Goal: Task Accomplishment & Management: Manage account settings

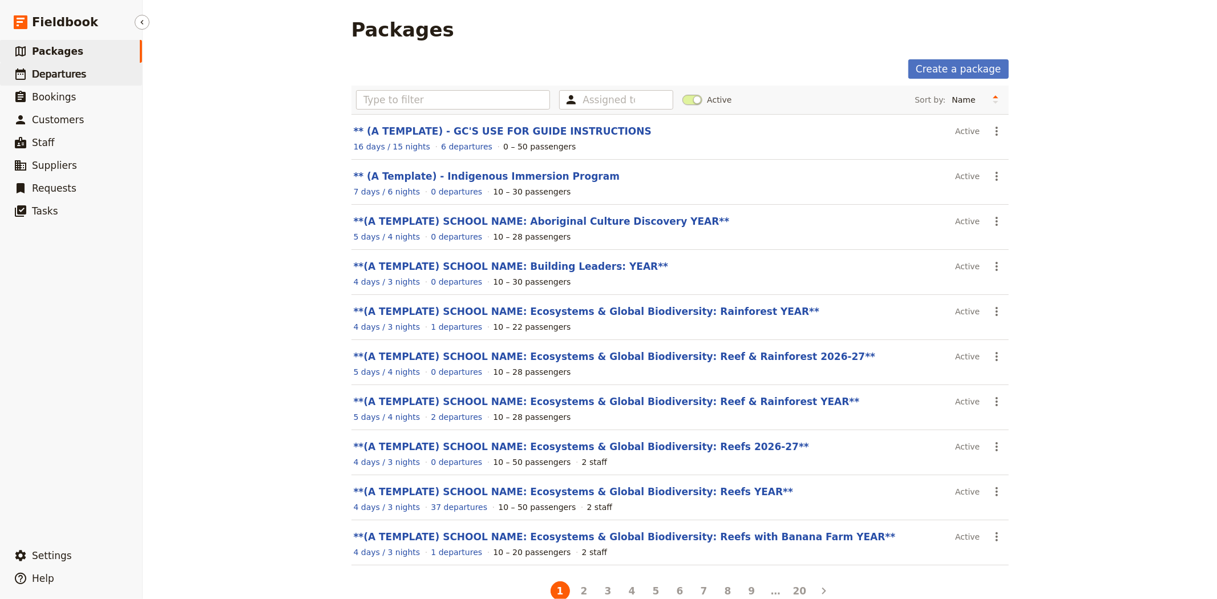
click at [70, 69] on span "Departures" at bounding box center [59, 73] width 54 height 11
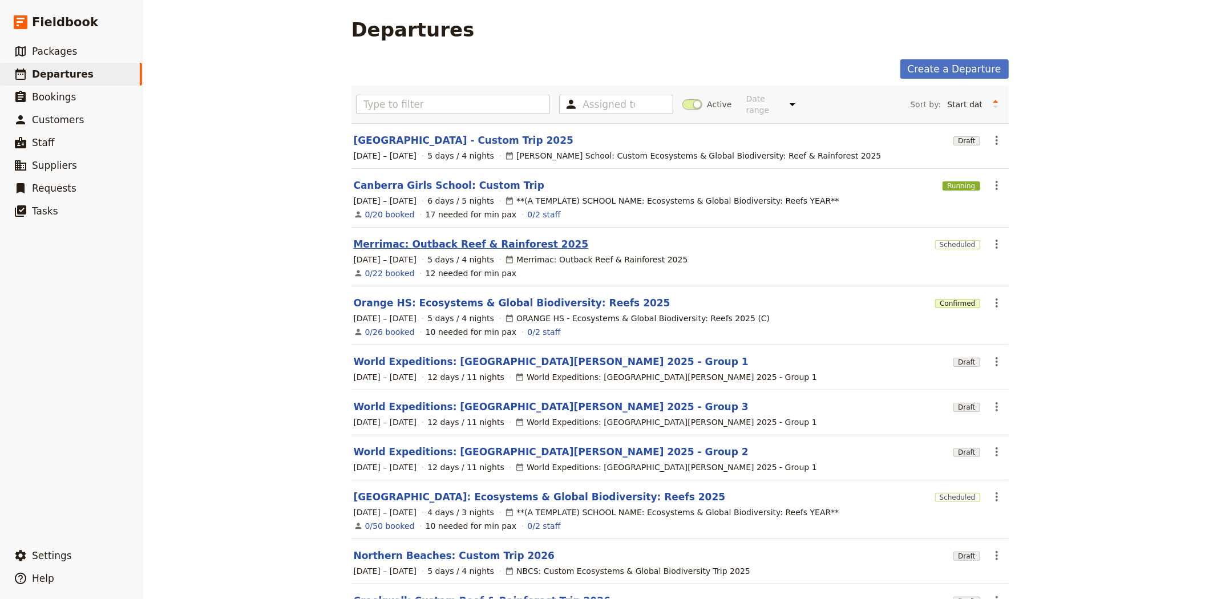
click at [412, 237] on link "Merrimac: Outback Reef & Rainforest 2025" at bounding box center [471, 244] width 235 height 14
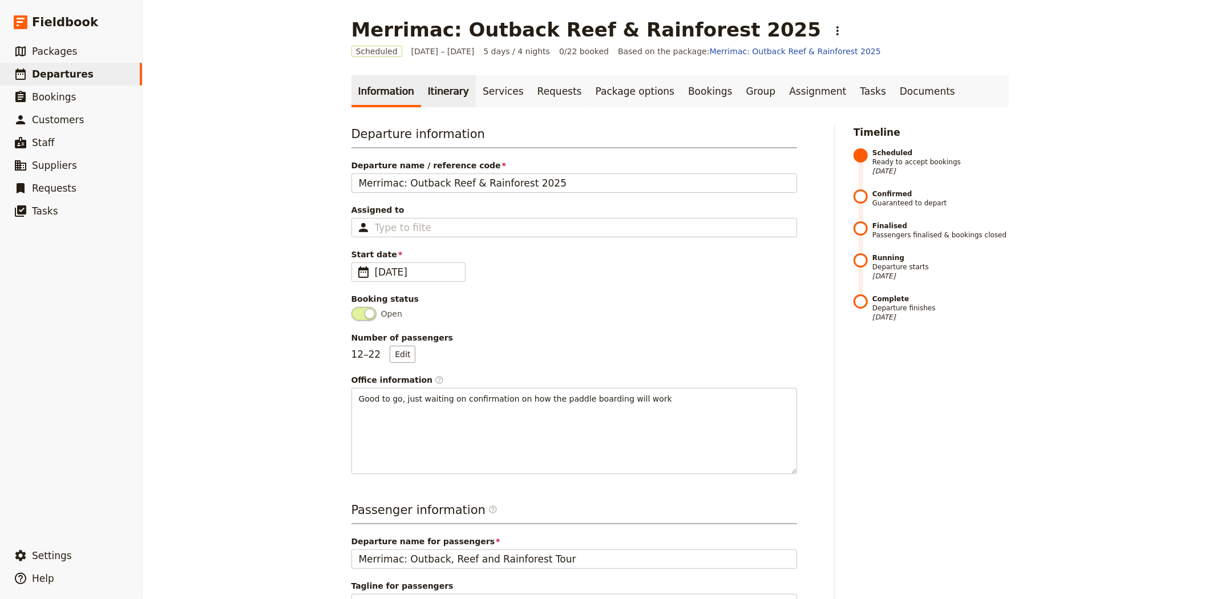
click at [425, 84] on link "Itinerary" at bounding box center [448, 91] width 55 height 32
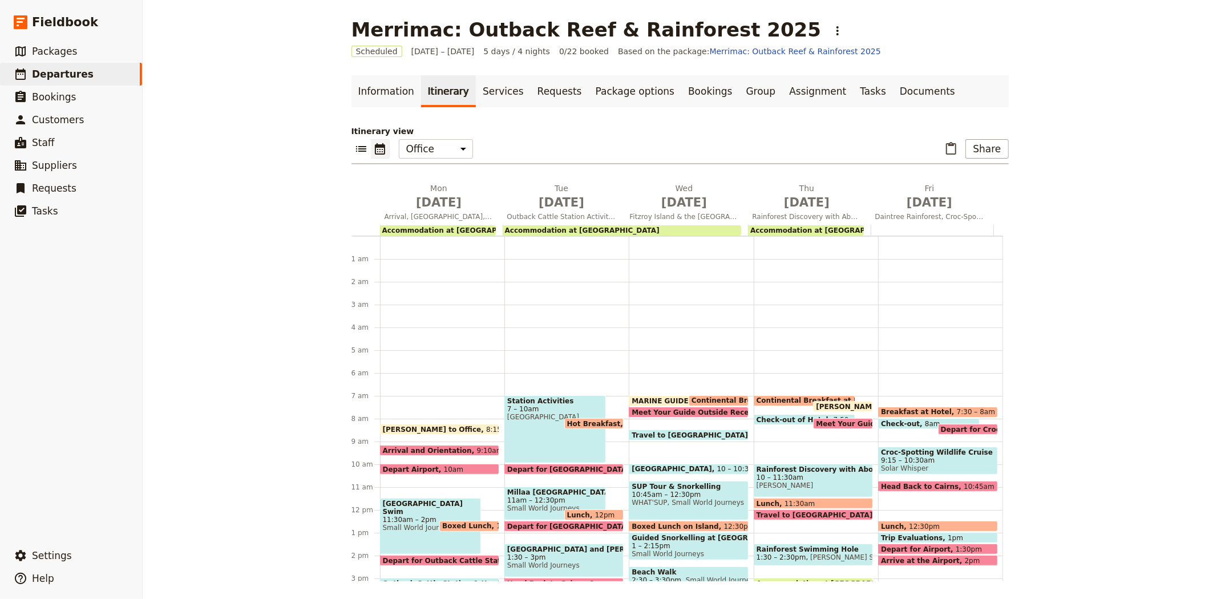
scroll to position [148, 0]
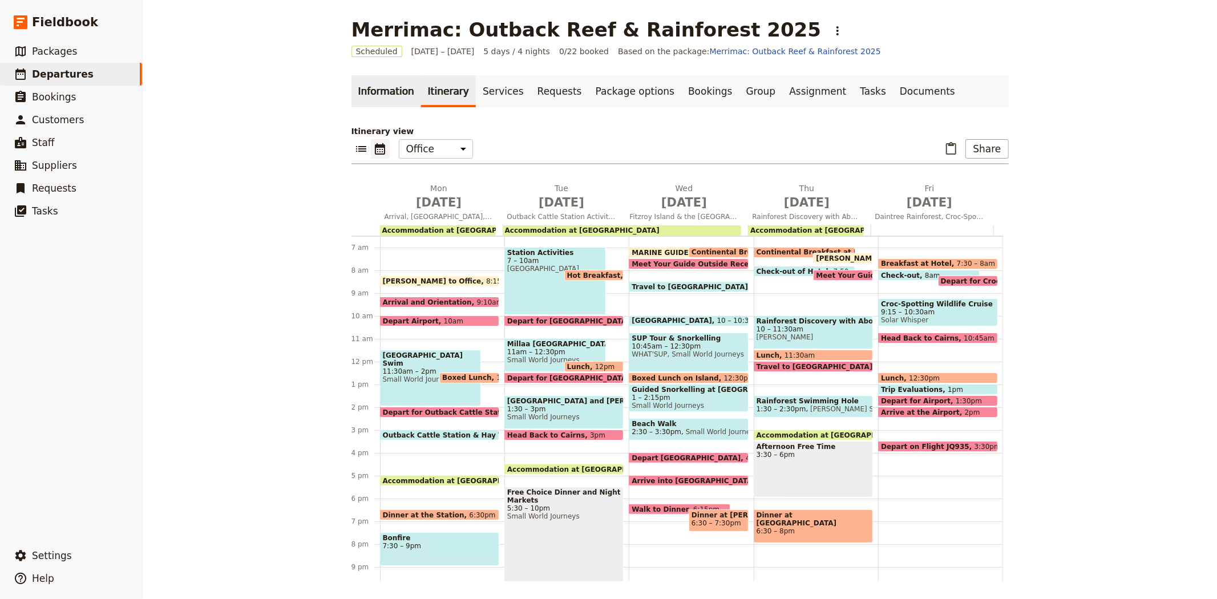
click at [358, 86] on link "Information" at bounding box center [387, 91] width 70 height 32
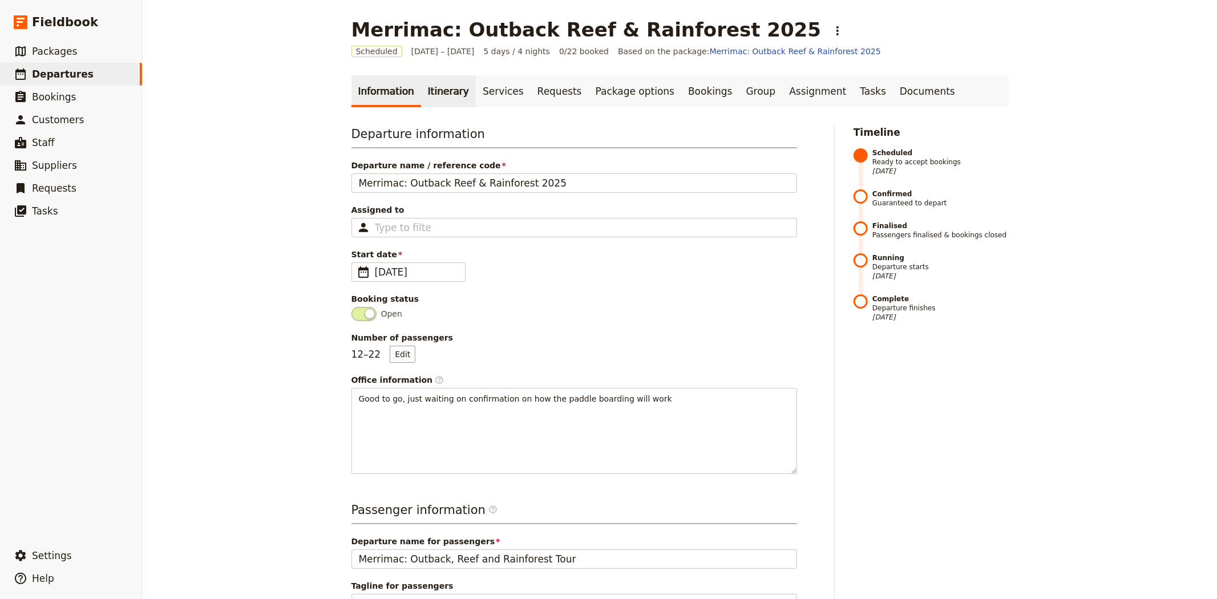
click at [443, 95] on link "Itinerary" at bounding box center [448, 91] width 55 height 32
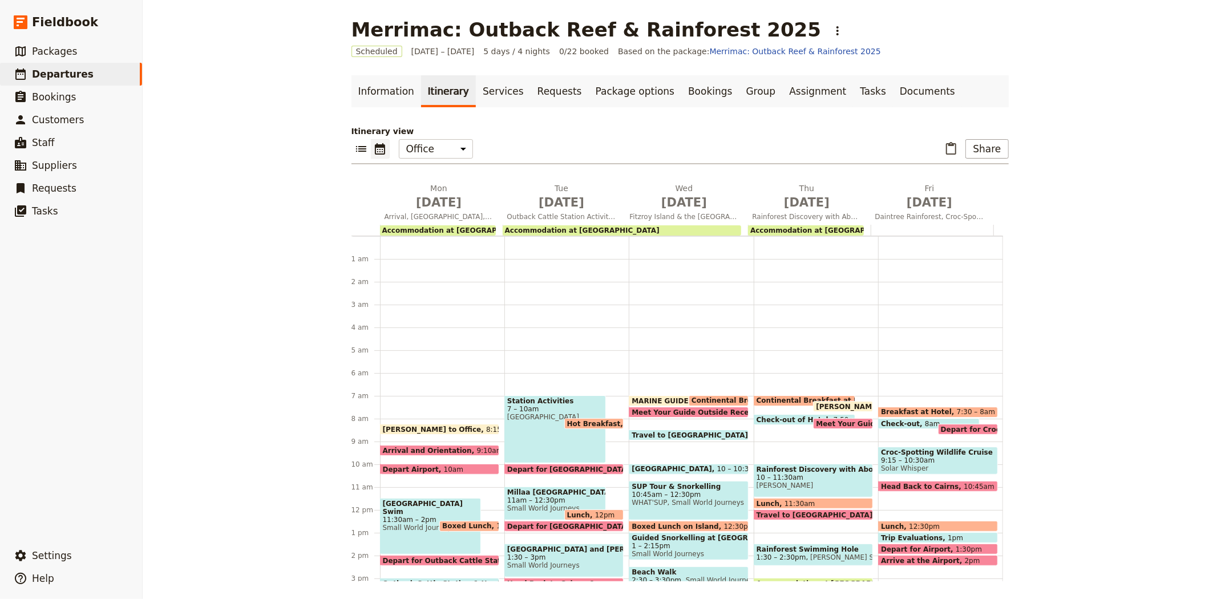
scroll to position [148, 0]
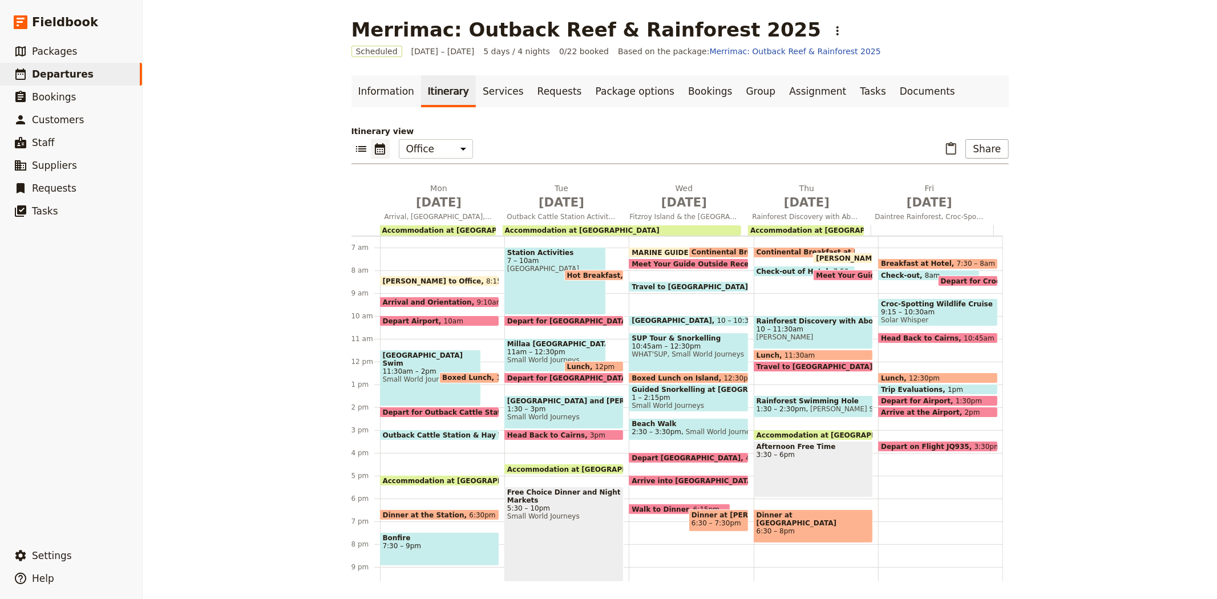
click at [676, 350] on span "WHAT'SUP, Small World Journeys" at bounding box center [689, 354] width 114 height 8
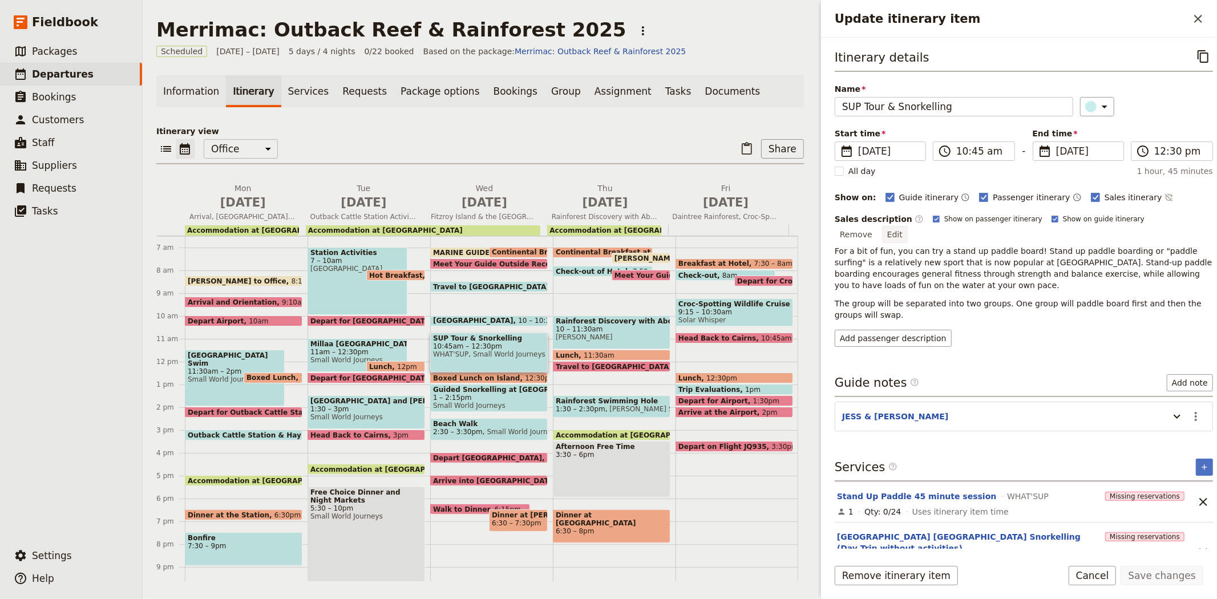
click at [908, 226] on button "Edit" at bounding box center [895, 234] width 26 height 17
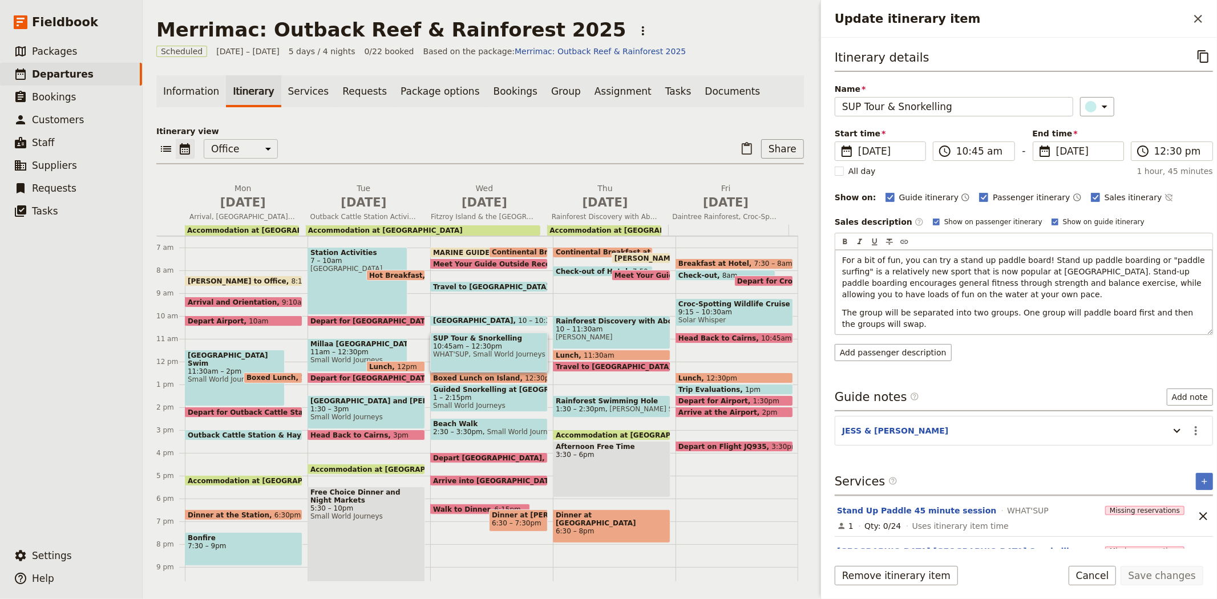
click at [1042, 313] on span "The group will be separated into two groups. One group will paddle board first …" at bounding box center [1019, 318] width 354 height 21
click at [854, 330] on div "For a bit of fun, you can try a stand up paddle board! Stand up paddle boarding…" at bounding box center [1024, 292] width 377 height 84
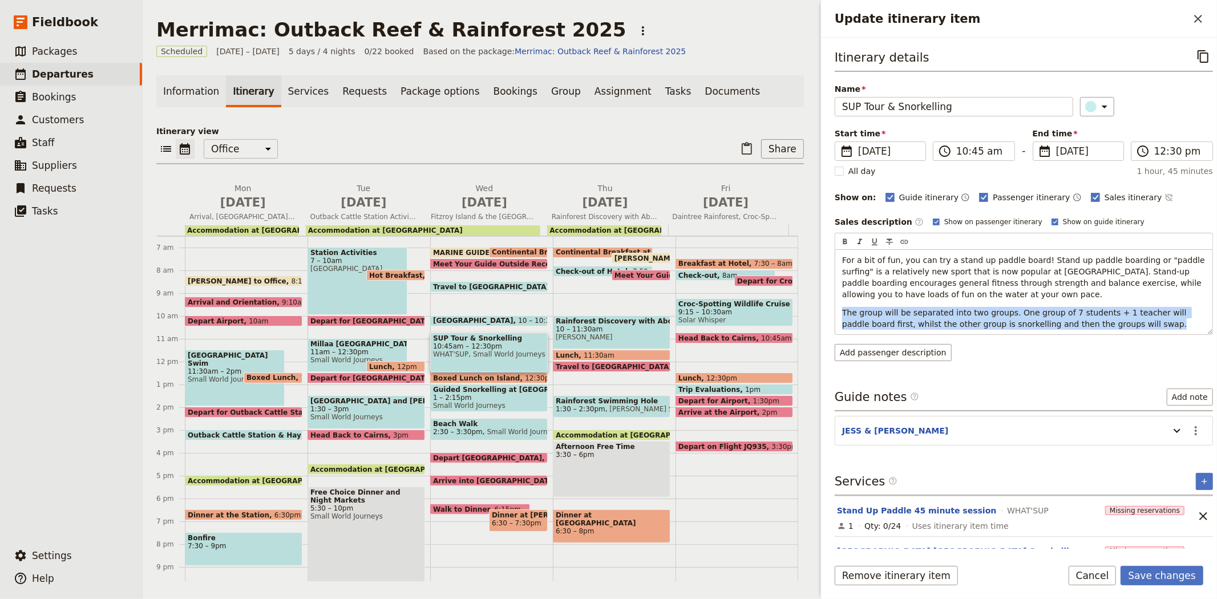
drag, startPoint x: 1105, startPoint y: 327, endPoint x: 828, endPoint y: 306, distance: 277.6
click at [828, 306] on div "Itinerary details ​ Name SUP Tour & Snorkelling ​ Start time ​ [DATE] [DATE] [D…" at bounding box center [1019, 293] width 396 height 511
copy span "The group will be separated into two groups. One group of 7 students + 1 teache…"
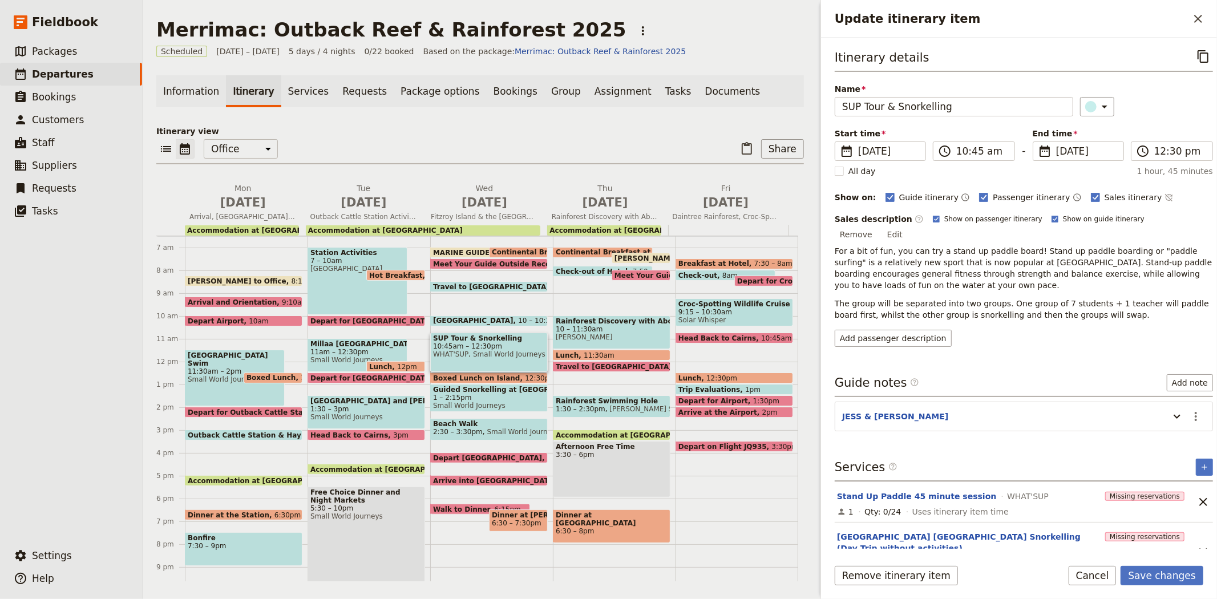
click at [908, 226] on button "Edit" at bounding box center [895, 234] width 26 height 17
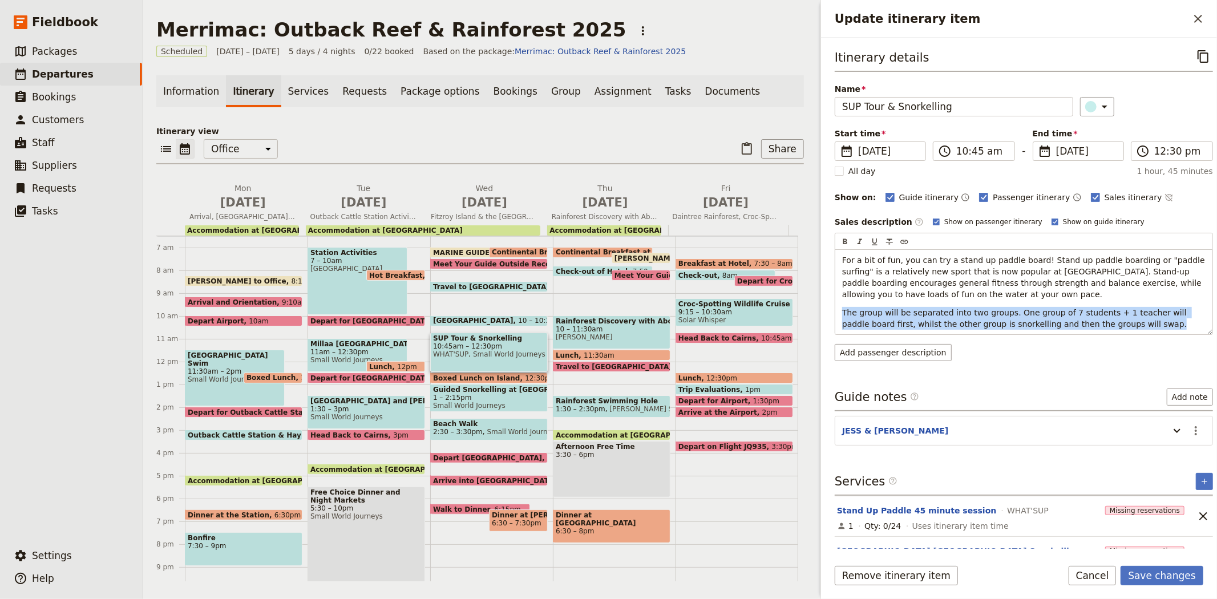
drag, startPoint x: 1109, startPoint y: 327, endPoint x: 812, endPoint y: 301, distance: 298.5
click at [812, 301] on div "Merrimac: Outback Reef & Rainforest 2025 ​ Scheduled [DATE] – [DATE] 5 days / 4…" at bounding box center [680, 299] width 1075 height 599
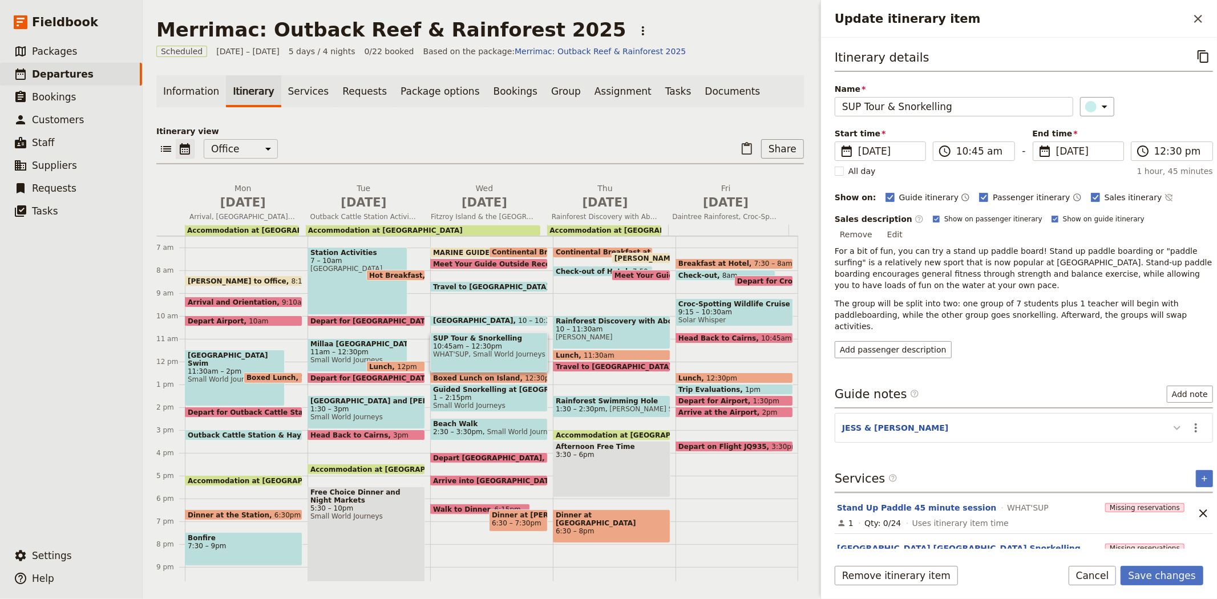
click at [1167, 425] on div "Itinerary details ​ Name SUP Tour & Snorkelling ​ Start time ​ [DATE] [DATE] [D…" at bounding box center [1024, 297] width 378 height 501
click at [1171, 421] on icon "Update itinerary item" at bounding box center [1178, 428] width 14 height 14
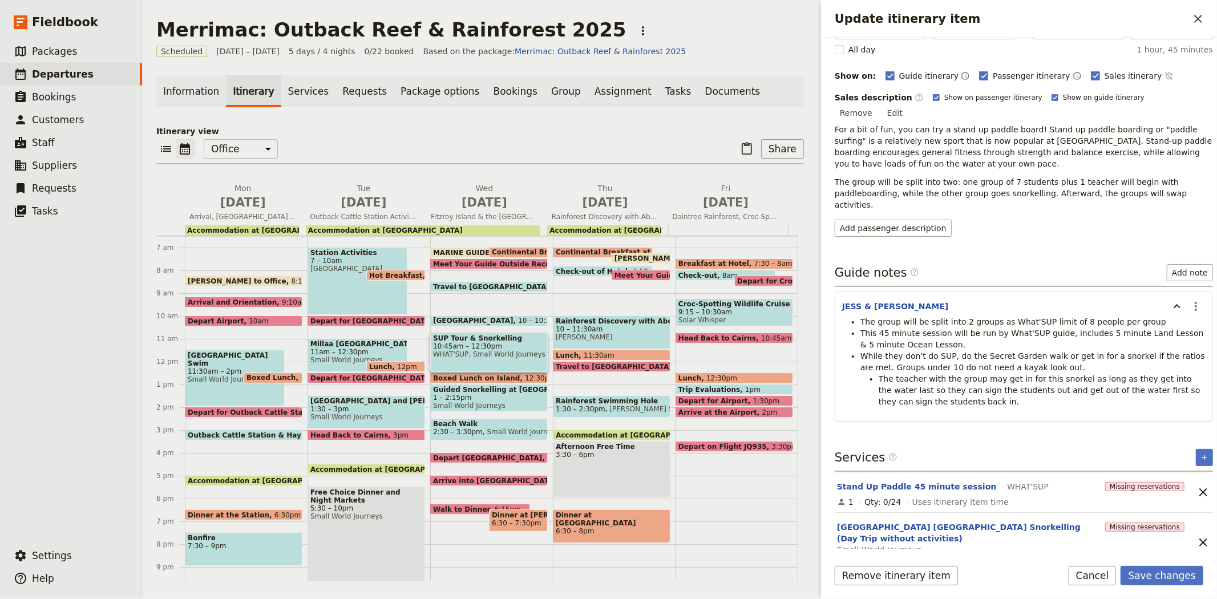
scroll to position [127, 0]
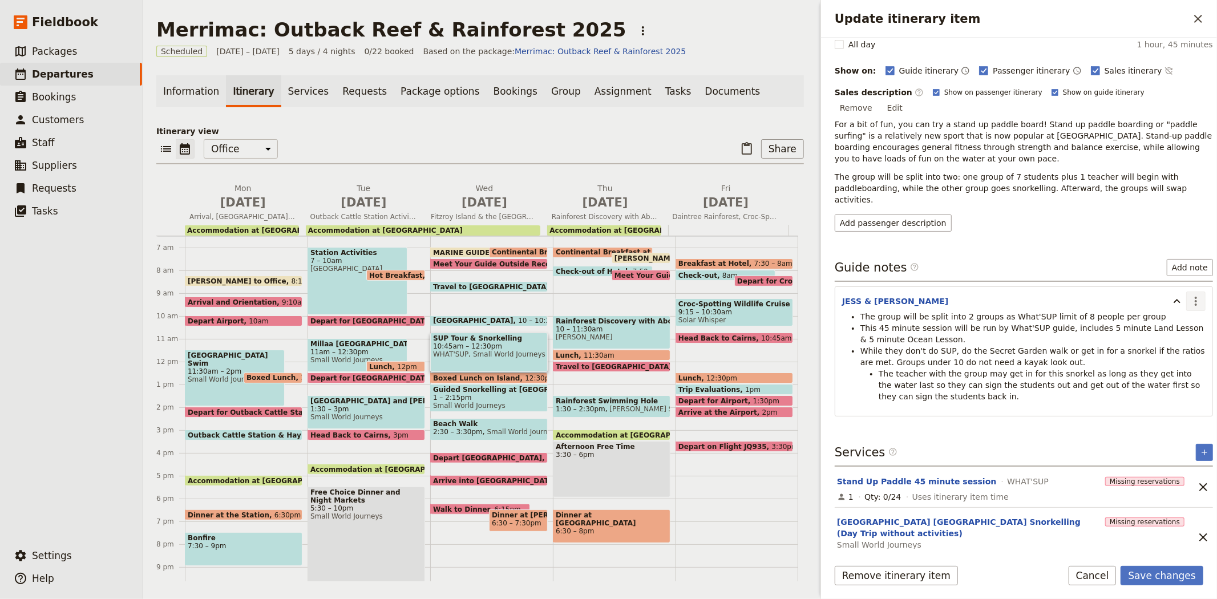
click at [1189, 294] on icon "Actions" at bounding box center [1196, 301] width 14 height 14
click at [1189, 297] on span "Edit note" at bounding box center [1162, 302] width 53 height 11
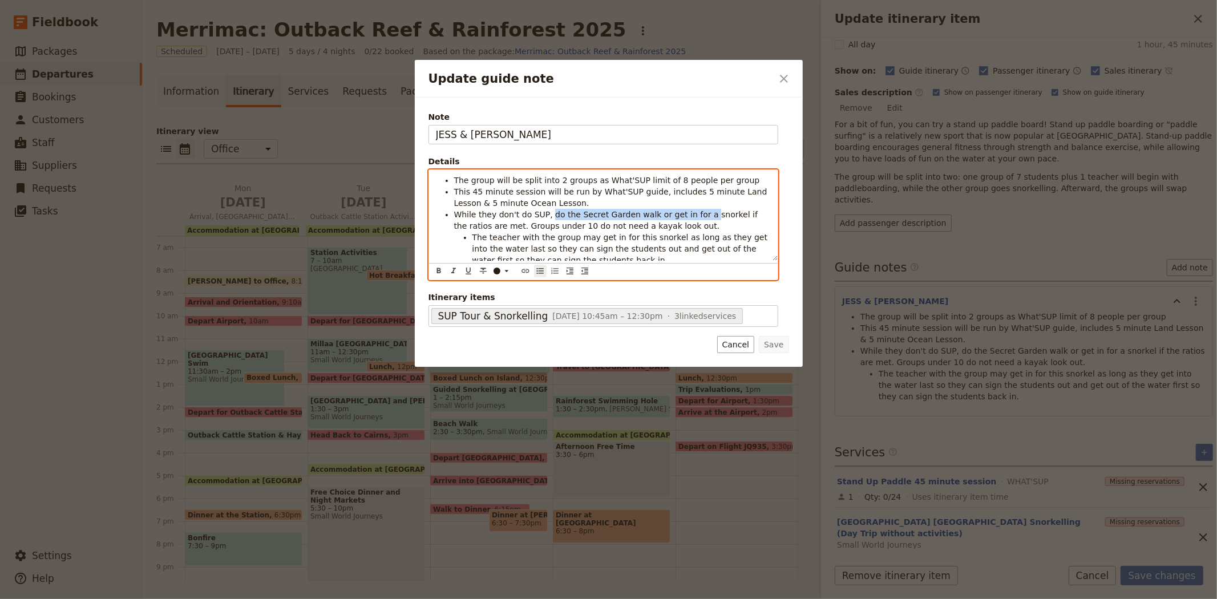
drag, startPoint x: 544, startPoint y: 213, endPoint x: 689, endPoint y: 216, distance: 145.0
click at [689, 216] on span "While they don't do SUP, do the Secret Garden walk or get in for a snorkel if t…" at bounding box center [607, 220] width 306 height 21
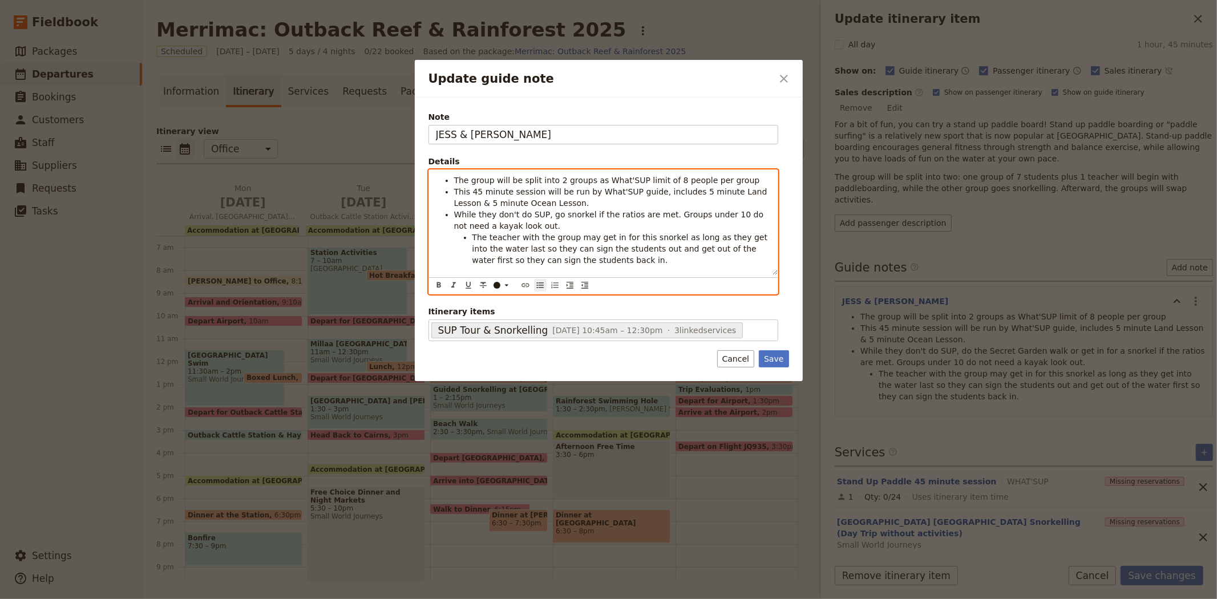
click at [580, 215] on span "While they don't do SUP, go snorkel if the ratios are met. Groups under 10 do n…" at bounding box center [610, 220] width 312 height 21
drag, startPoint x: 623, startPoint y: 226, endPoint x: 672, endPoint y: 212, distance: 51.5
click at [672, 212] on li "While they don't do SUP, go snorkelling with the other group. if the ratios are…" at bounding box center [612, 220] width 317 height 23
click at [728, 179] on li "The group will be split into 2 groups as What'SUP limit of 8 people per group" at bounding box center [612, 180] width 317 height 11
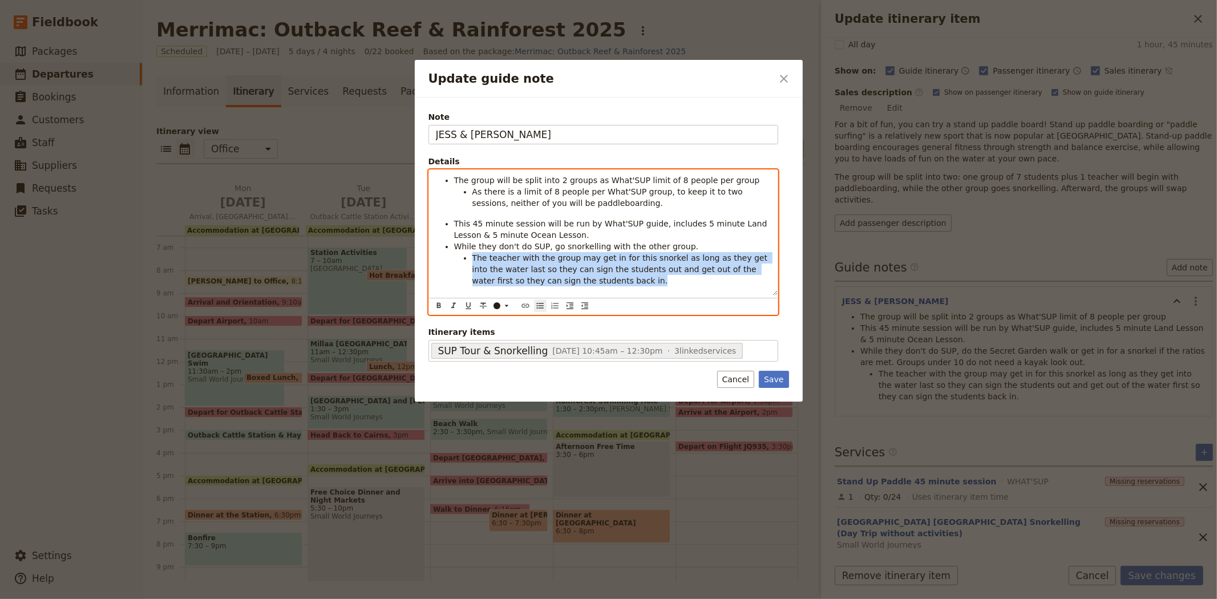
drag, startPoint x: 589, startPoint y: 280, endPoint x: 465, endPoint y: 253, distance: 126.7
click at [473, 253] on li "The teacher with the group may get in for this snorkel as long as they get into…" at bounding box center [622, 269] width 298 height 34
copy span "The teacher with the group may get in for this snorkel as long as they get into…"
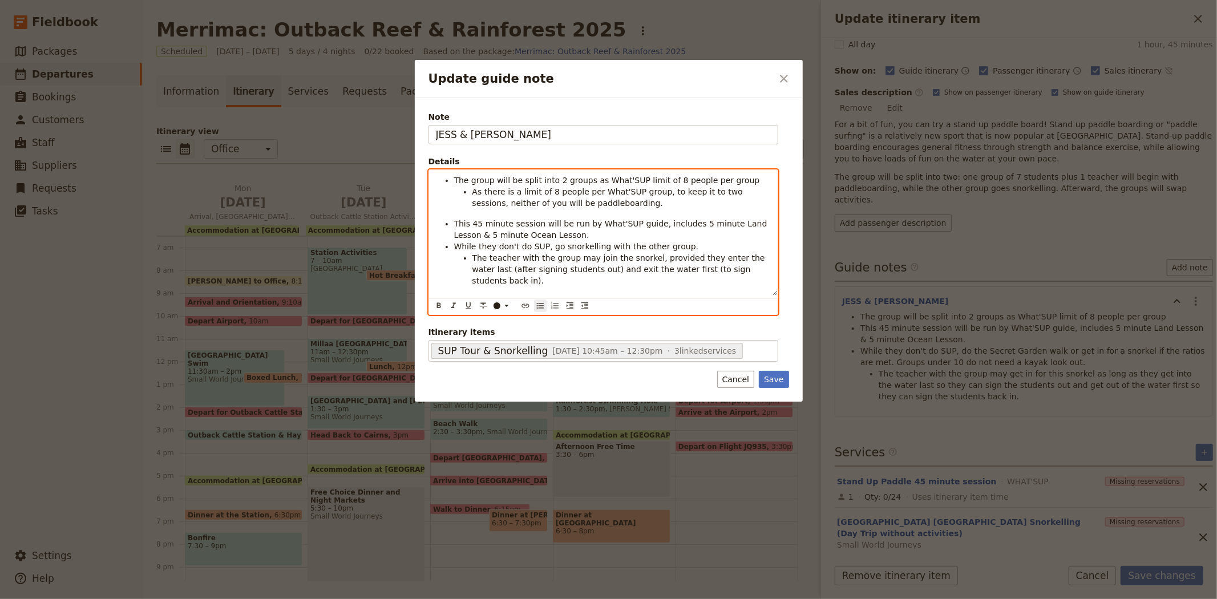
click at [682, 247] on li "While they don't do SUP, go snorkelling with the other group." at bounding box center [612, 246] width 317 height 11
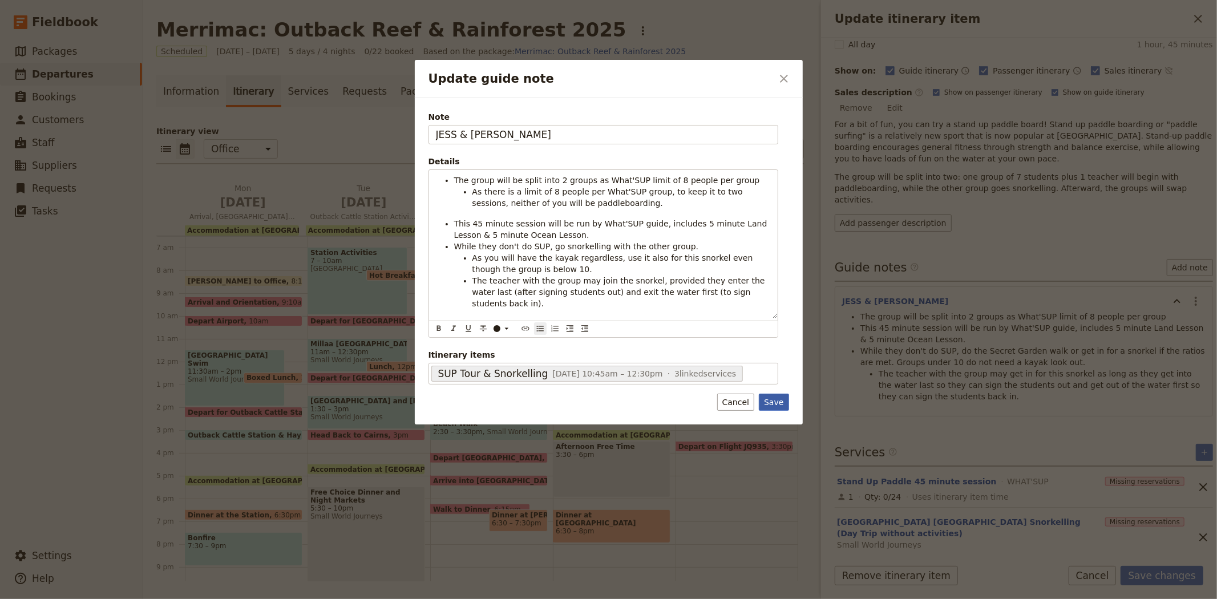
click at [770, 397] on button "Save" at bounding box center [774, 402] width 30 height 17
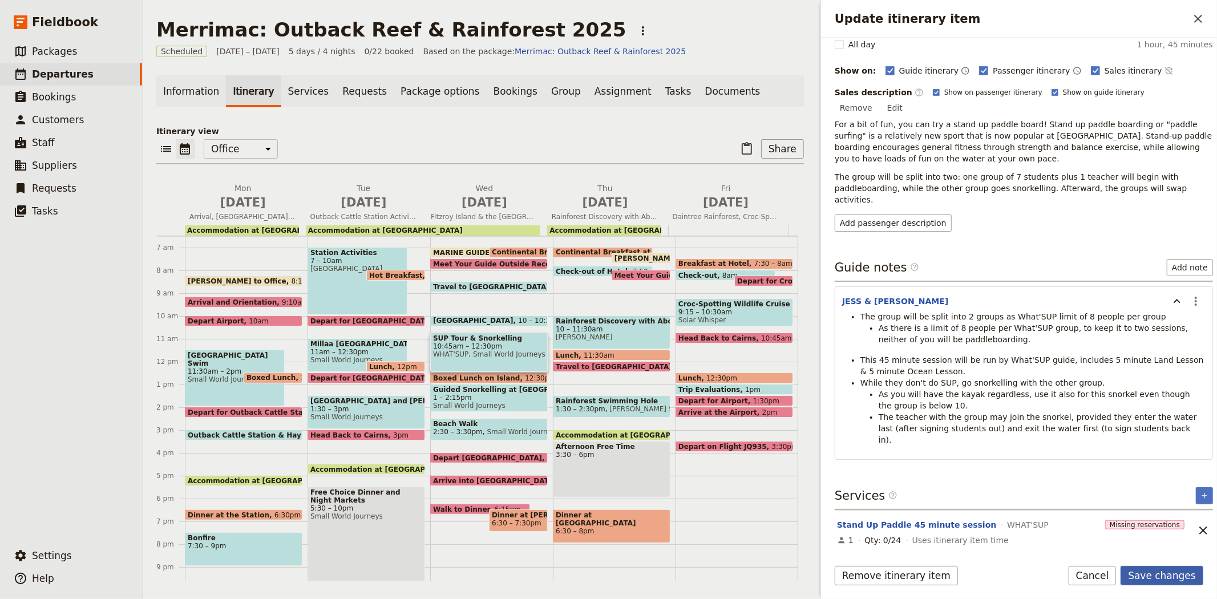
click at [1155, 577] on button "Save changes" at bounding box center [1162, 575] width 83 height 19
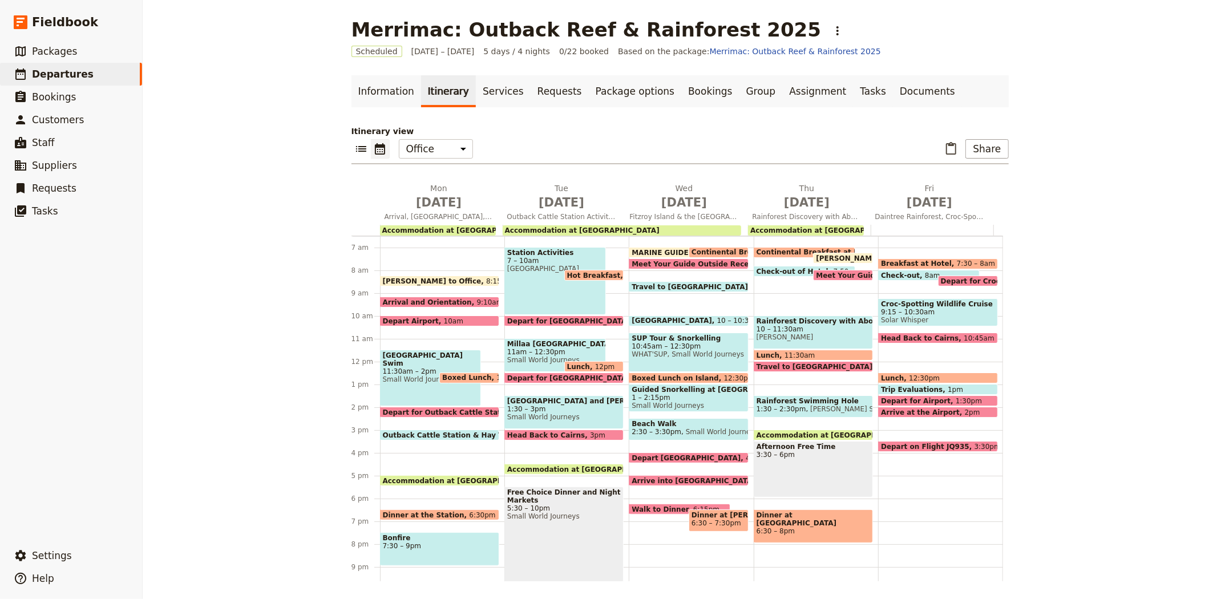
click at [695, 375] on span "Boxed Lunch on Island" at bounding box center [678, 377] width 92 height 7
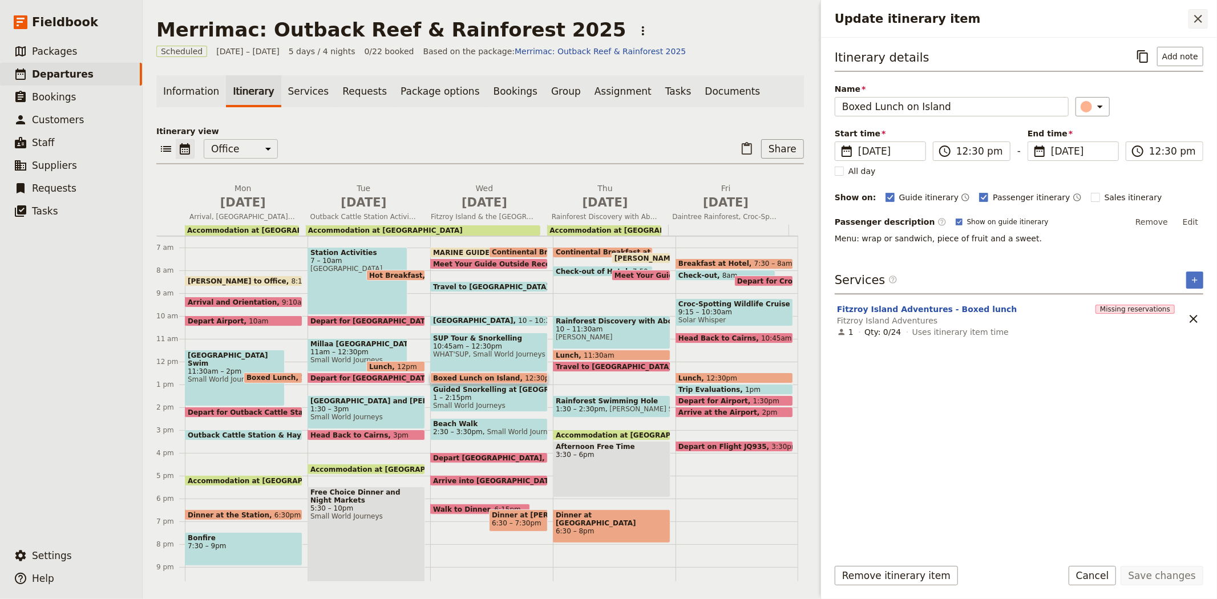
click at [1200, 24] on icon "Close drawer" at bounding box center [1199, 19] width 14 height 14
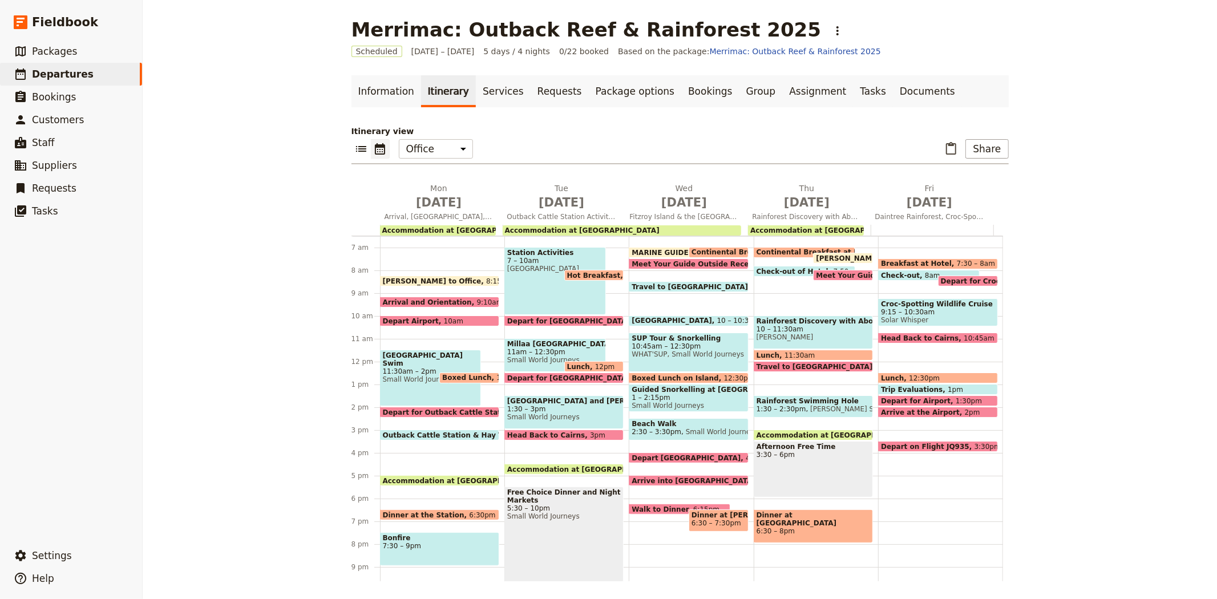
click at [642, 376] on span "Boxed Lunch on Island" at bounding box center [678, 377] width 92 height 7
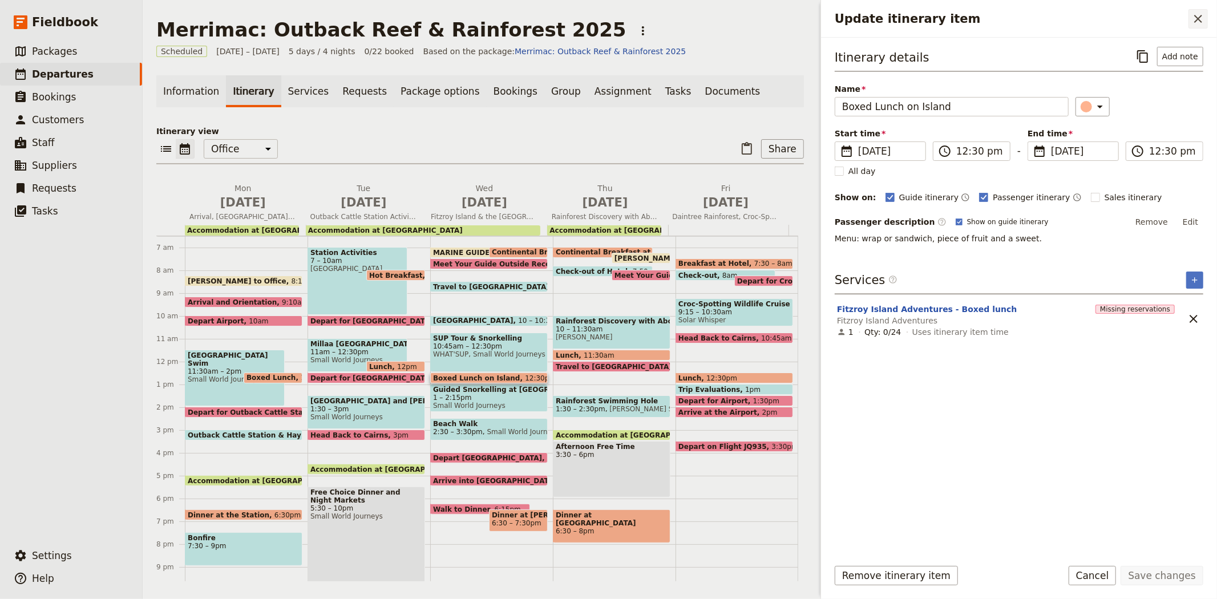
click at [1196, 18] on icon "Close drawer" at bounding box center [1199, 19] width 14 height 14
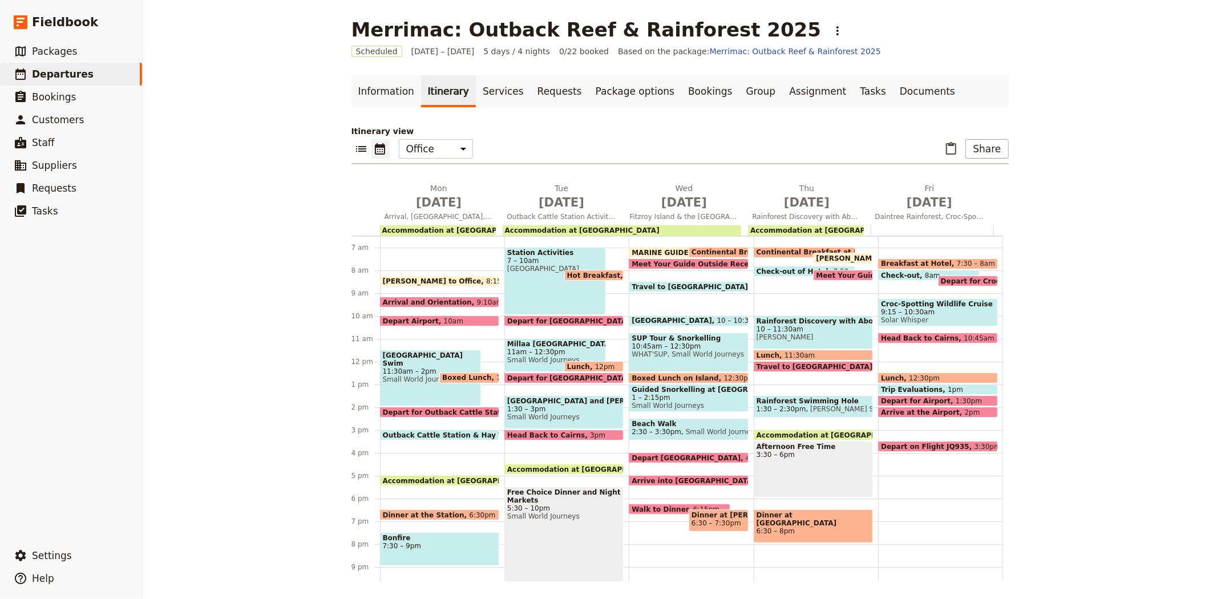
click at [665, 351] on span "WHAT'SUP, Small World Journeys" at bounding box center [689, 354] width 114 height 8
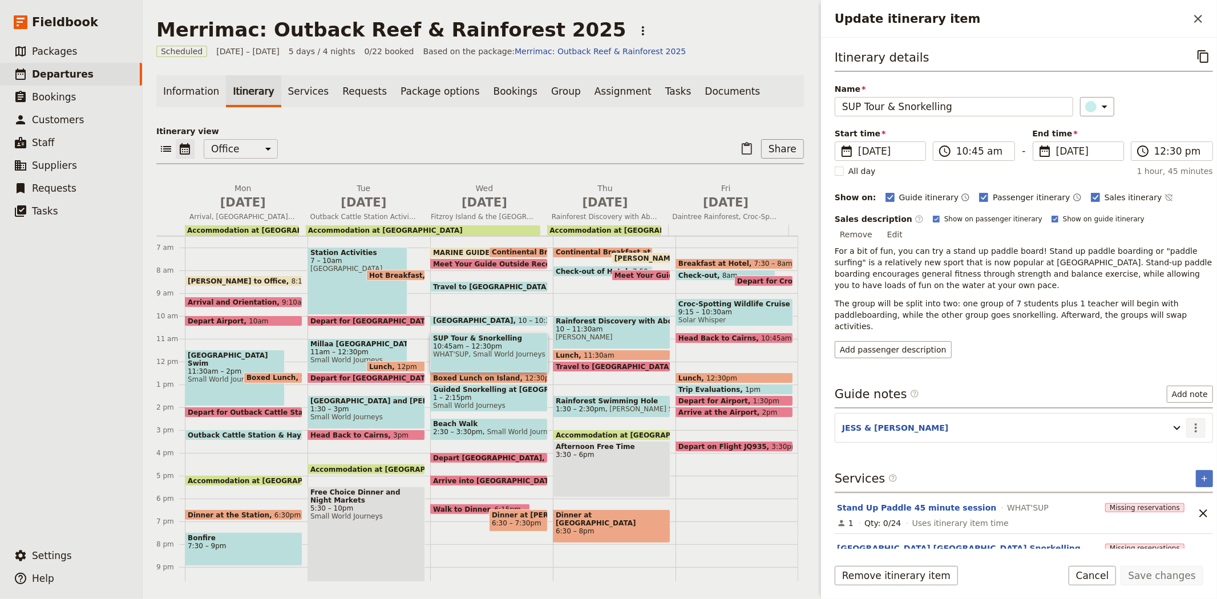
click at [1189, 418] on button "​" at bounding box center [1196, 427] width 19 height 19
click at [1176, 430] on span "Edit note" at bounding box center [1162, 428] width 53 height 11
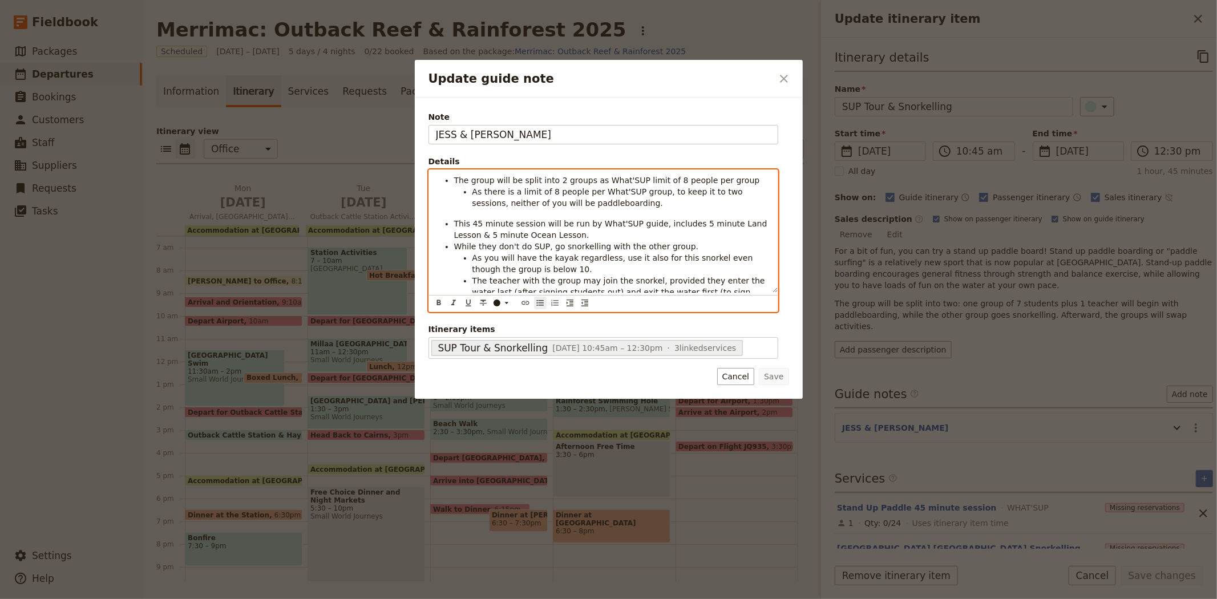
click at [615, 205] on li "As there is a limit of 8 people per What'SUP group, to keep it to two sessions,…" at bounding box center [622, 197] width 298 height 23
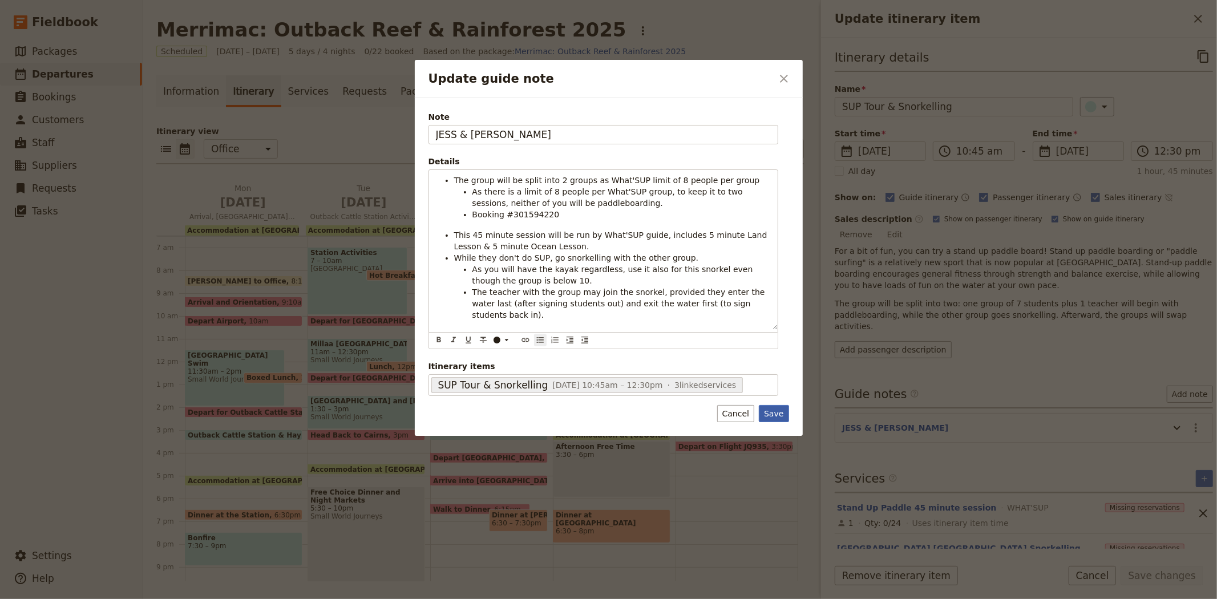
click at [781, 407] on button "Save" at bounding box center [774, 413] width 30 height 17
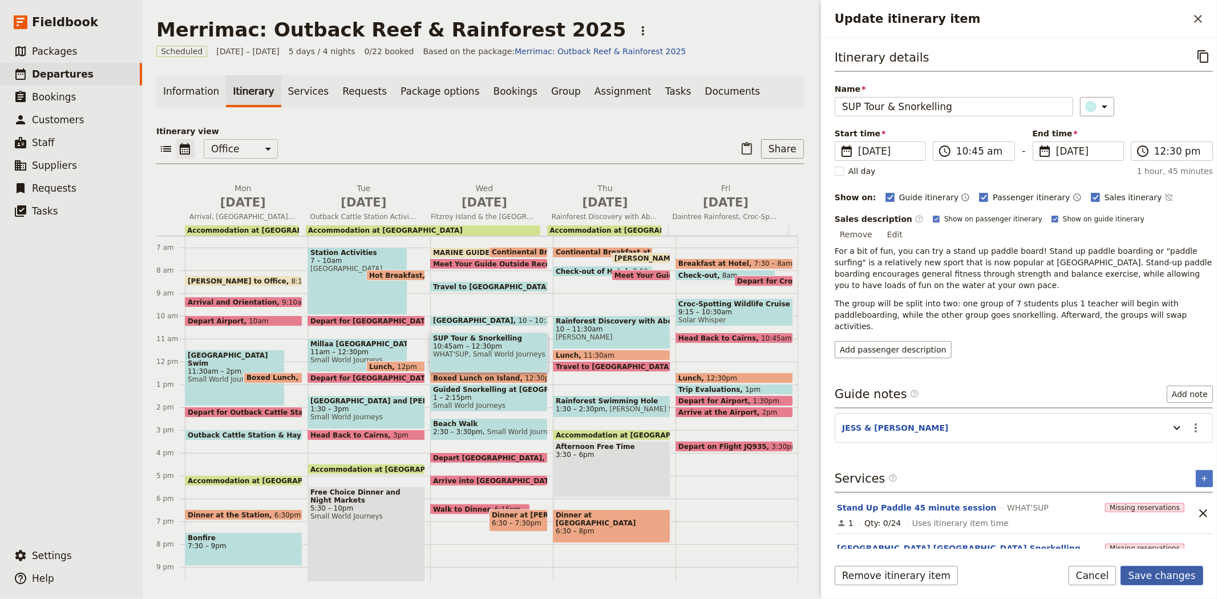
click at [1163, 574] on button "Save changes" at bounding box center [1162, 575] width 83 height 19
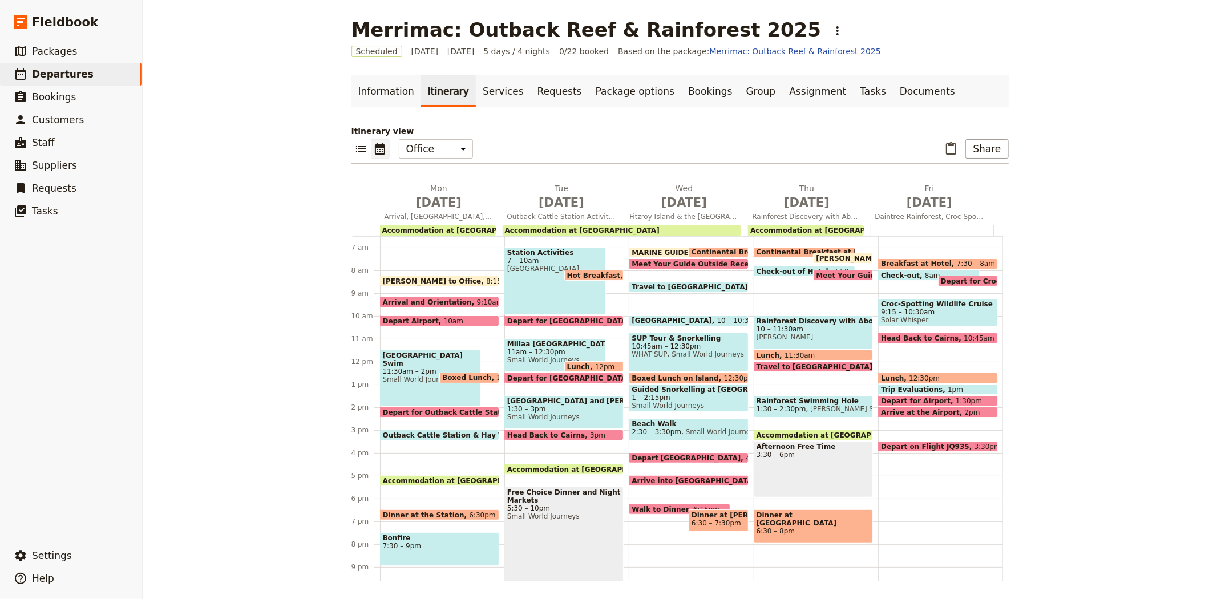
click at [700, 357] on span "WHAT'SUP, Small World Journeys" at bounding box center [689, 354] width 114 height 8
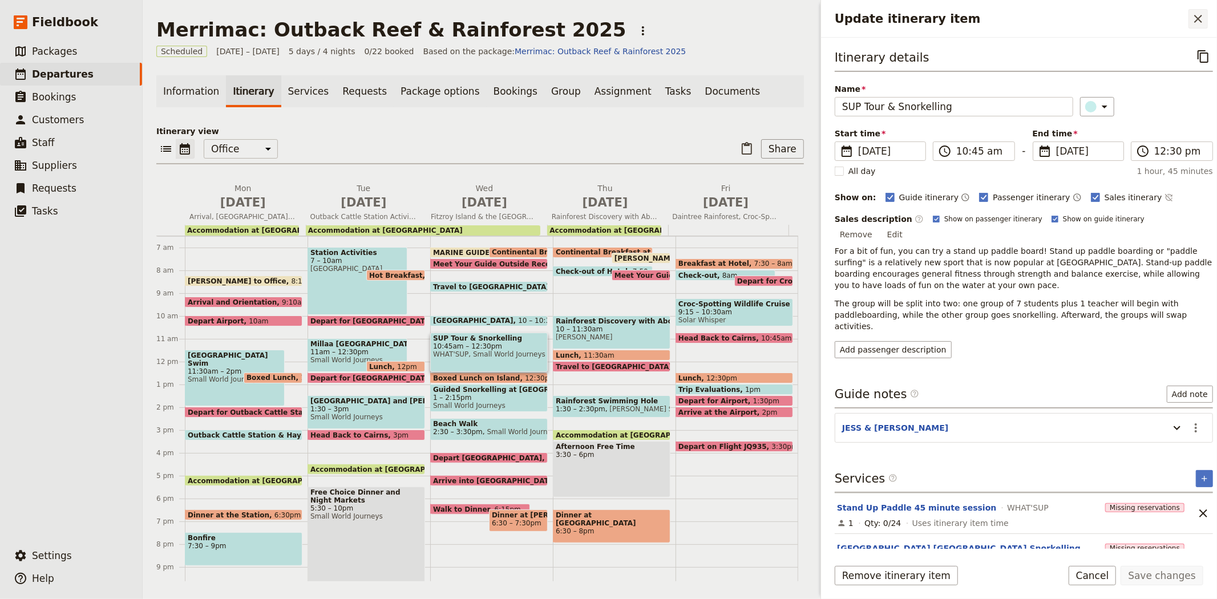
click at [1199, 21] on icon "Close drawer" at bounding box center [1199, 19] width 14 height 14
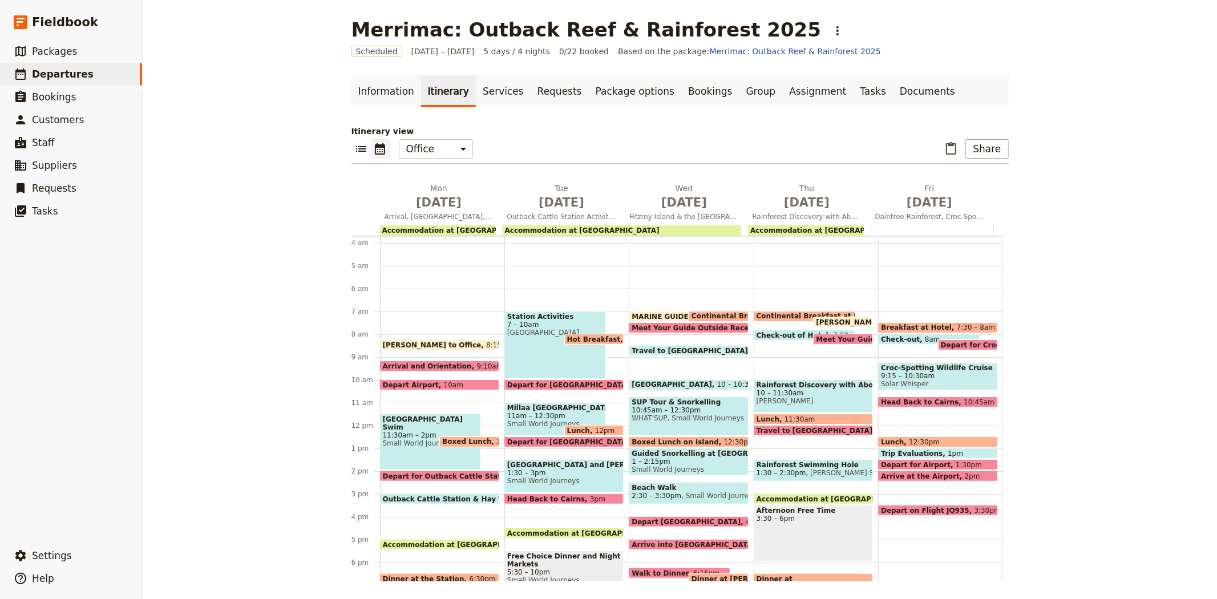
scroll to position [148, 0]
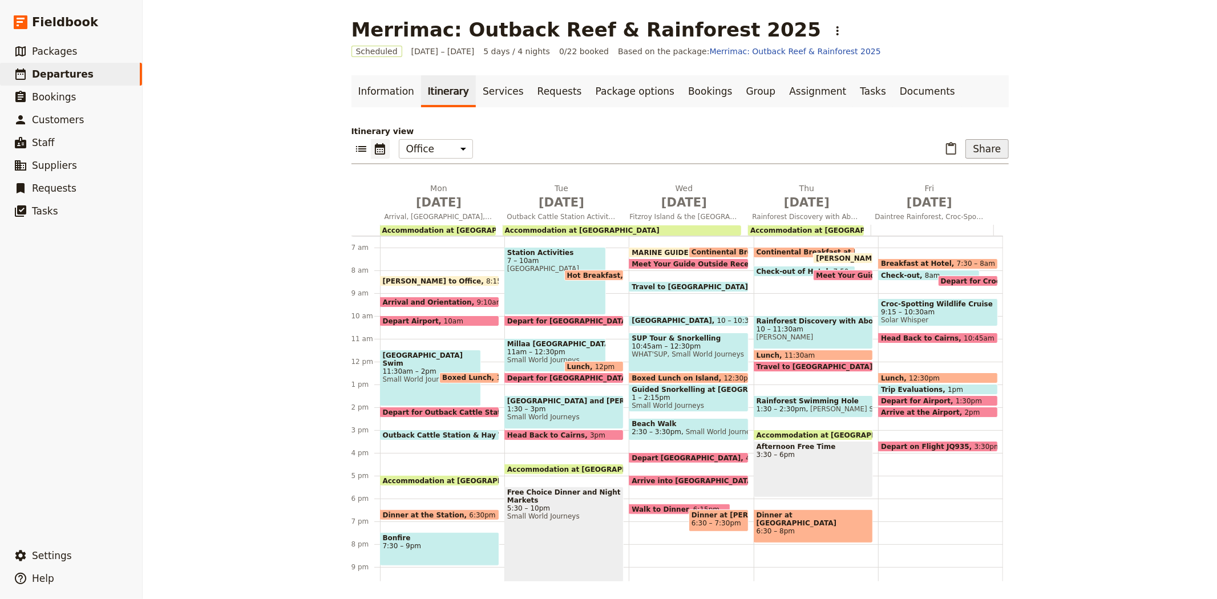
click at [984, 151] on button "Share" at bounding box center [987, 148] width 43 height 19
click at [943, 195] on span "Passenger itinerary" at bounding box center [957, 189] width 77 height 11
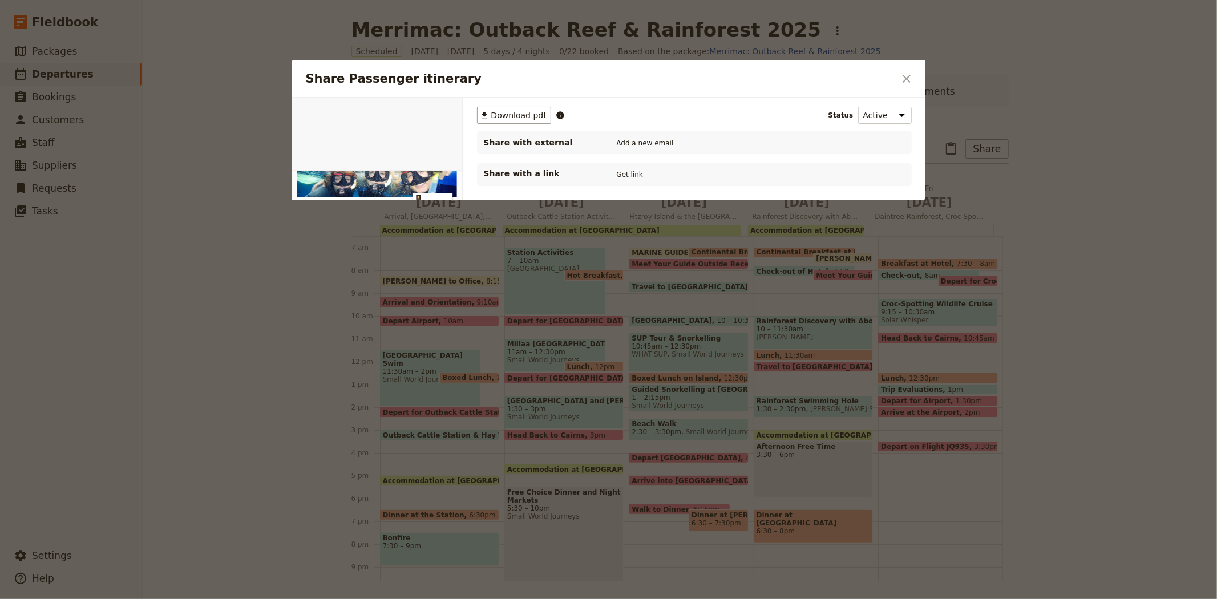
scroll to position [0, 0]
click at [419, 115] on button "PDF" at bounding box center [423, 110] width 25 height 17
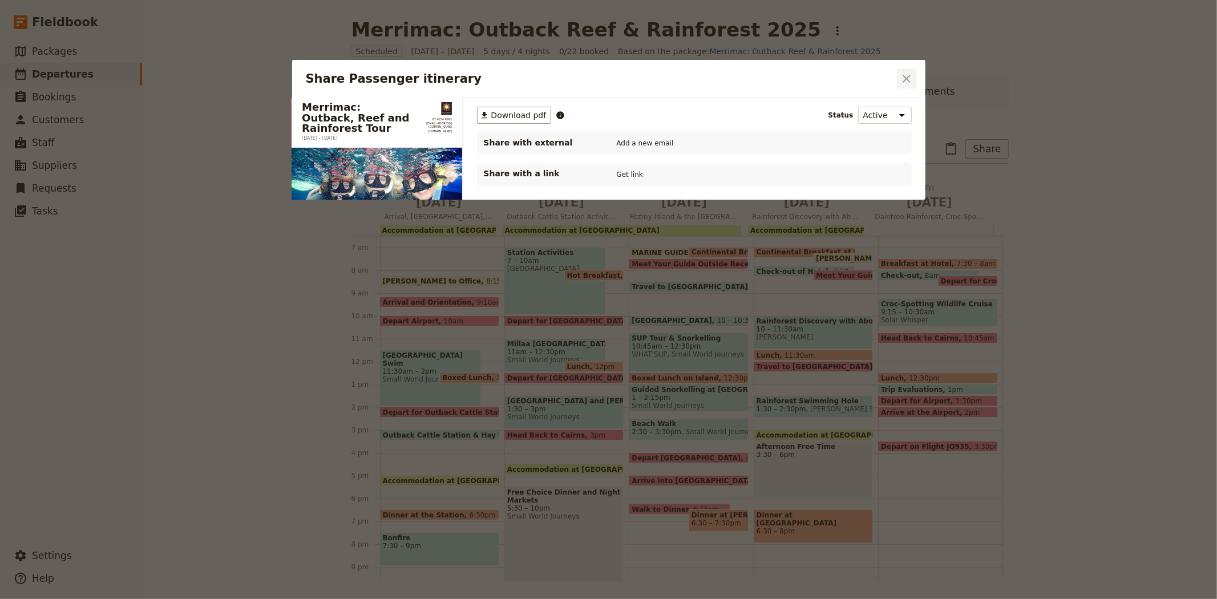
click at [914, 76] on button "​" at bounding box center [906, 78] width 19 height 19
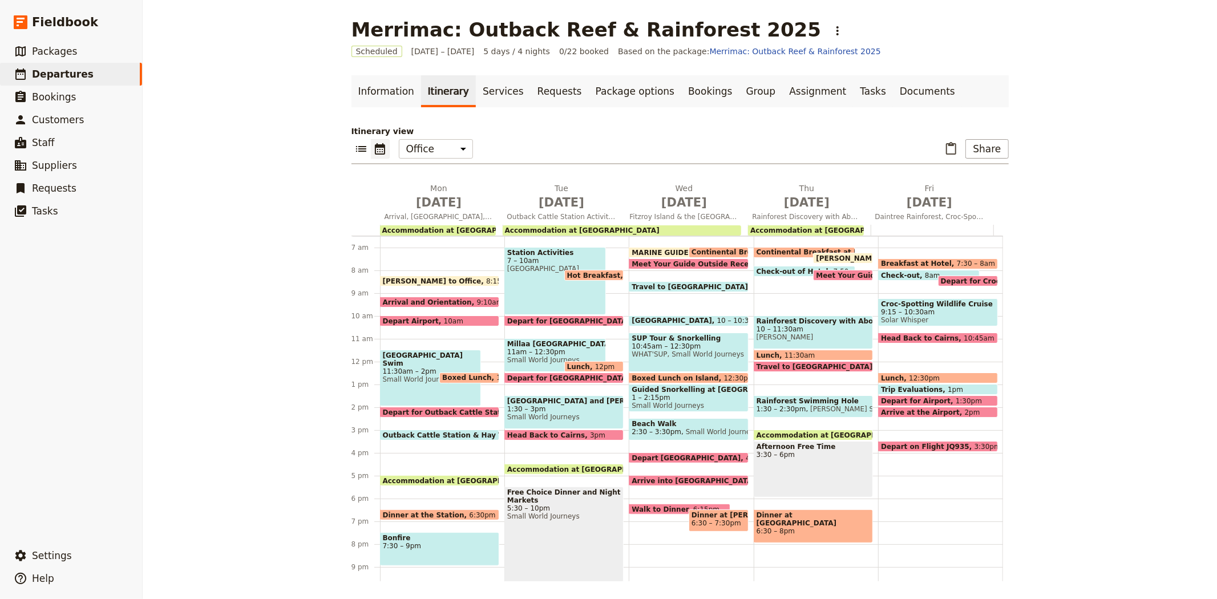
click at [724, 374] on span "12:30pm" at bounding box center [739, 377] width 31 height 7
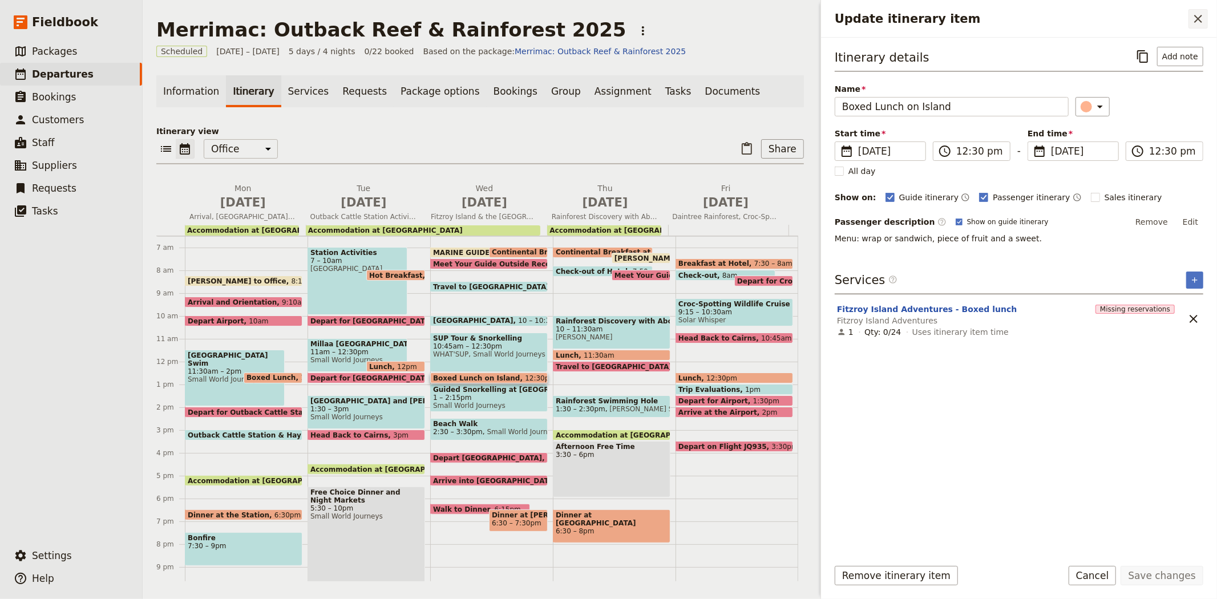
click at [1197, 17] on icon "Close drawer" at bounding box center [1198, 19] width 8 height 8
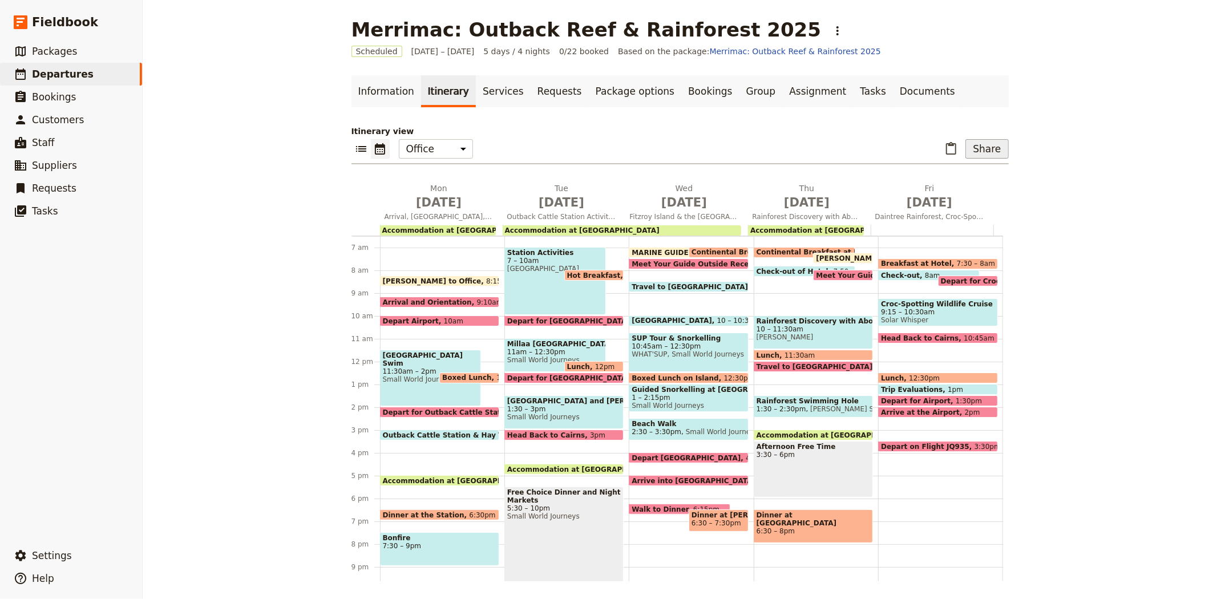
click at [990, 145] on button "Share" at bounding box center [987, 148] width 43 height 19
click at [968, 187] on span "Passenger itinerary" at bounding box center [957, 189] width 77 height 11
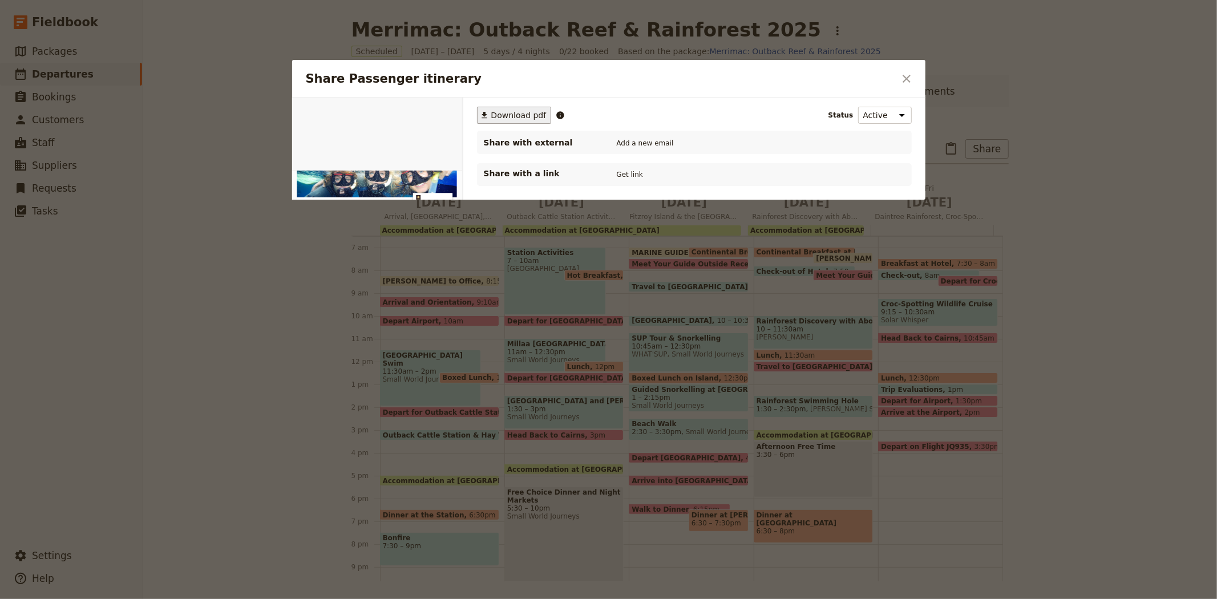
click at [507, 116] on span "Download pdf" at bounding box center [518, 115] width 55 height 11
click at [903, 76] on icon "Close dialog" at bounding box center [907, 79] width 14 height 14
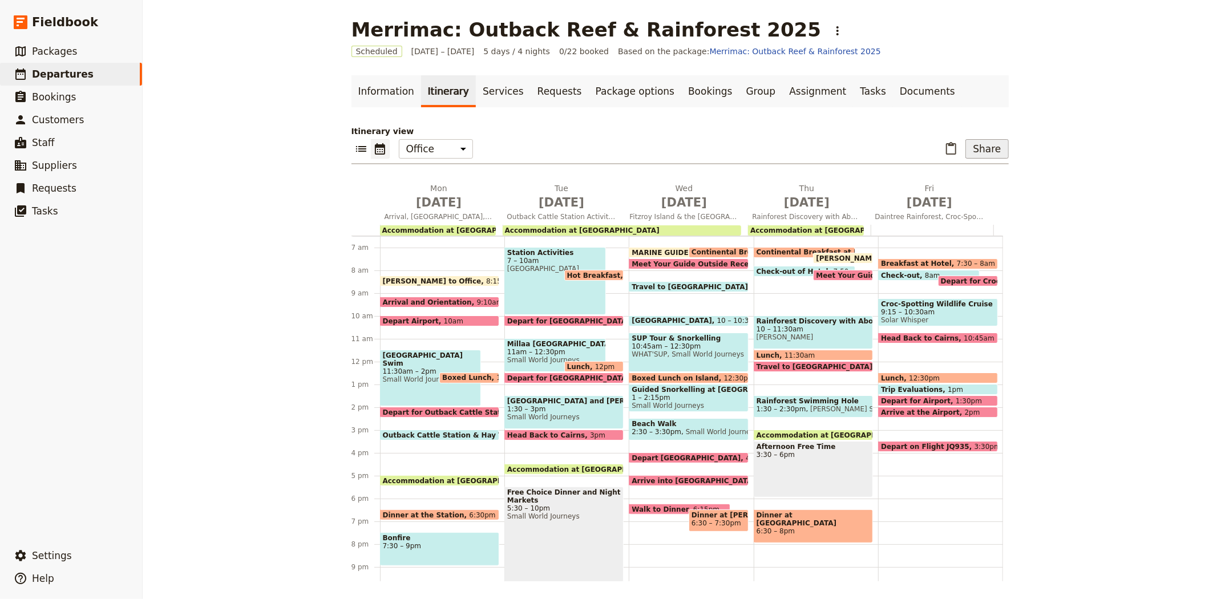
click at [980, 147] on button "Share" at bounding box center [987, 148] width 43 height 19
click at [971, 190] on span "Passenger itinerary" at bounding box center [957, 189] width 77 height 11
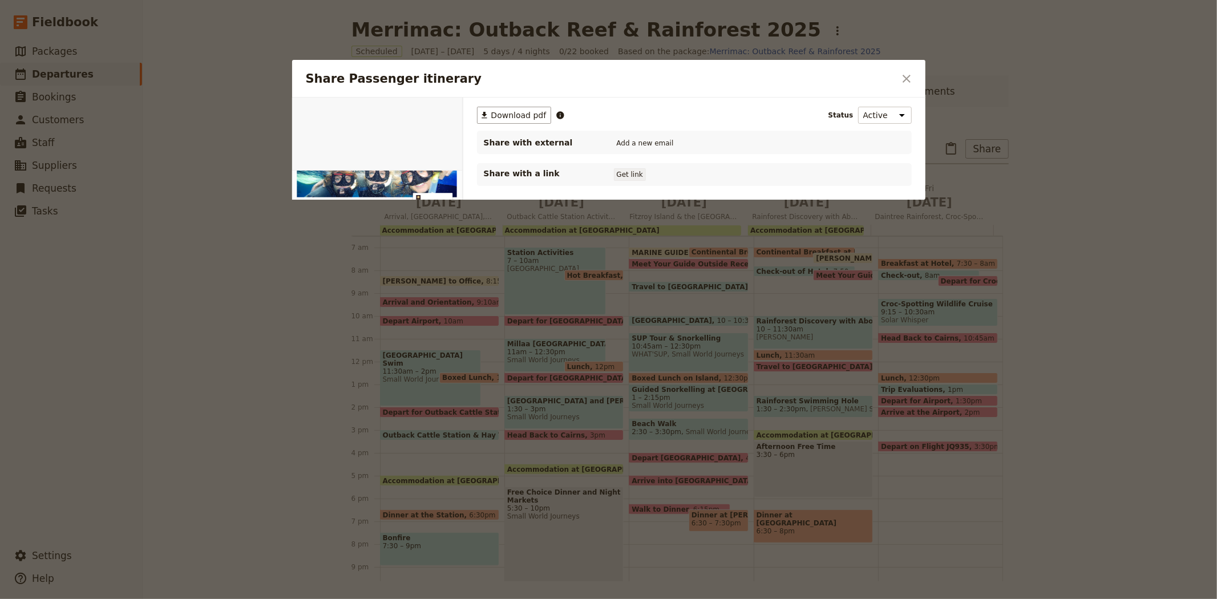
click at [631, 175] on button "Get link" at bounding box center [630, 174] width 32 height 13
click at [902, 82] on icon "Close dialog" at bounding box center [907, 79] width 14 height 14
